Goal: Task Accomplishment & Management: Manage account settings

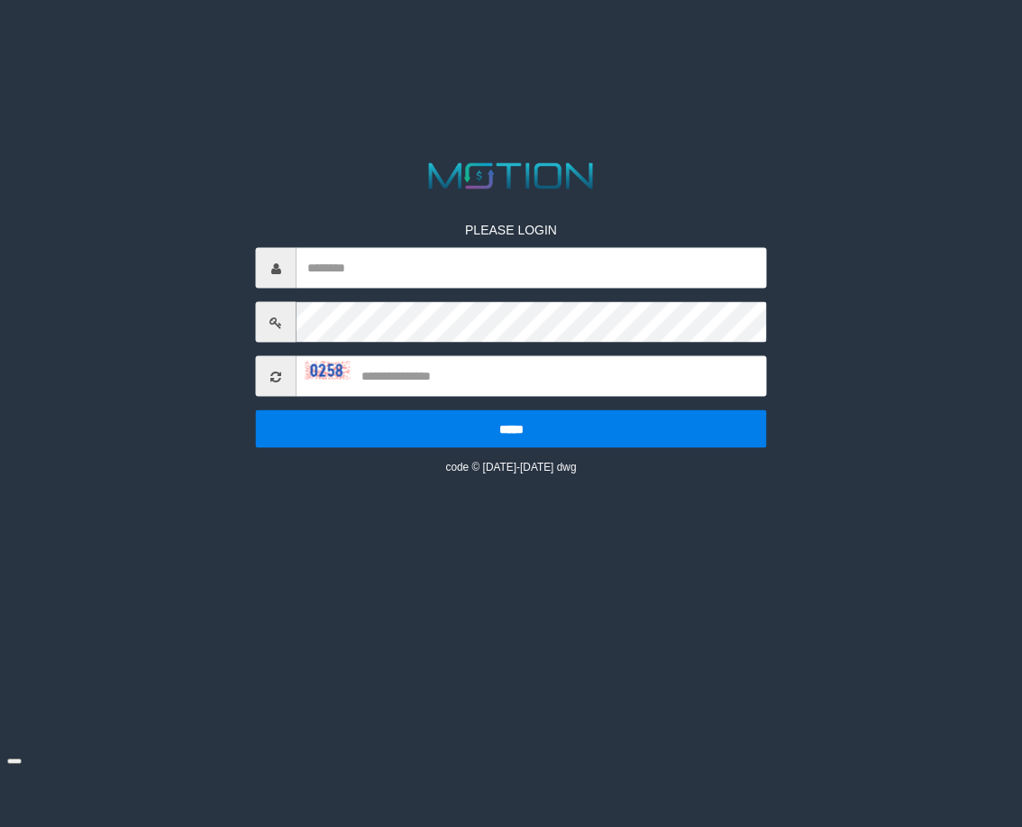
type input "*********"
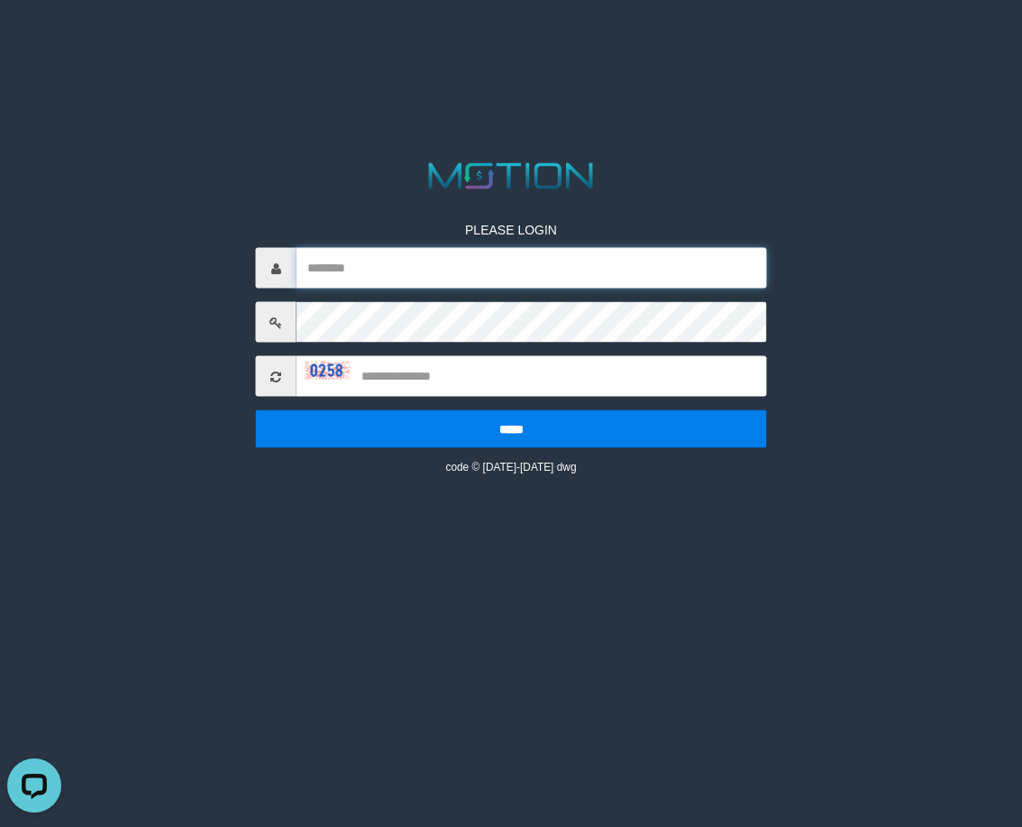
type input "*********"
